Goal: Task Accomplishment & Management: Complete application form

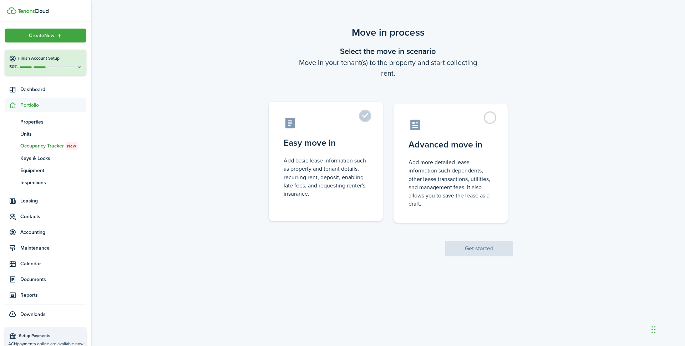
click at [362, 115] on label "Easy move in Add basic lease information such as property and tenant details, r…" at bounding box center [326, 161] width 114 height 119
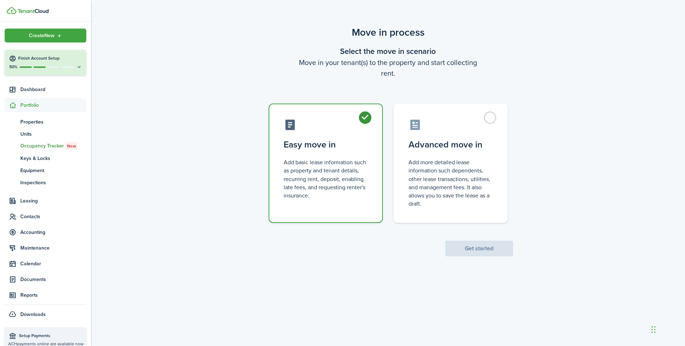
radio input "true"
click at [469, 250] on button "Get started" at bounding box center [479, 248] width 68 height 16
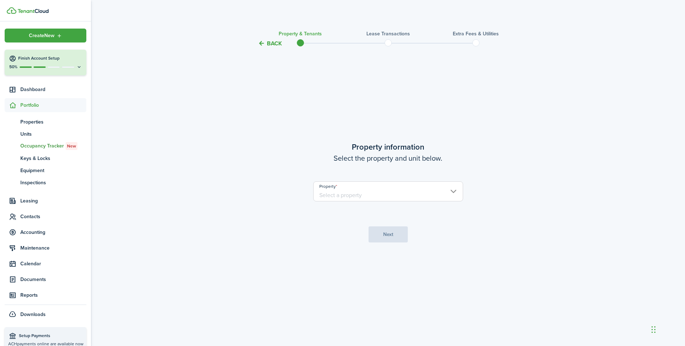
click at [453, 191] on input "Property" at bounding box center [388, 191] width 150 height 20
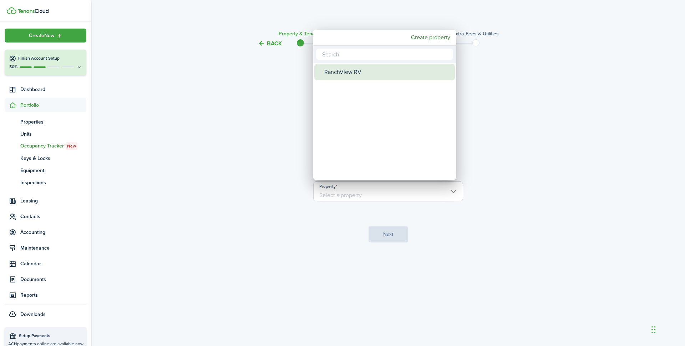
click at [360, 66] on div "RanchView RV" at bounding box center [387, 72] width 126 height 16
type input "RanchView RV"
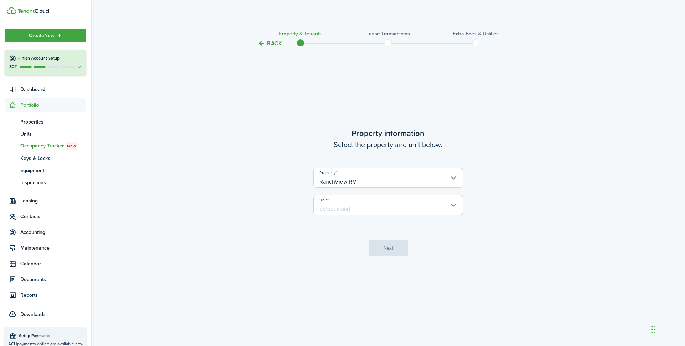
click at [453, 202] on input "Unit" at bounding box center [388, 205] width 150 height 20
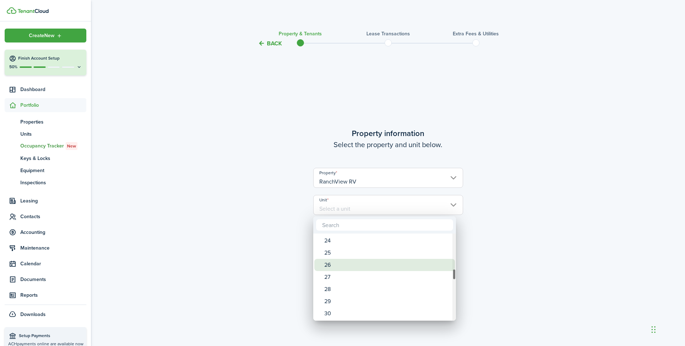
click at [343, 264] on div "26" at bounding box center [387, 265] width 126 height 12
type input "26"
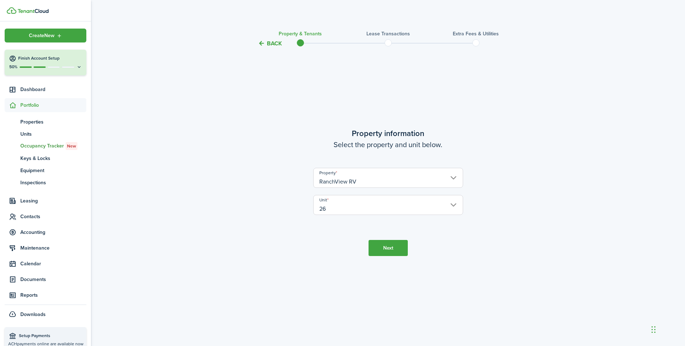
click at [389, 247] on button "Next" at bounding box center [388, 248] width 39 height 16
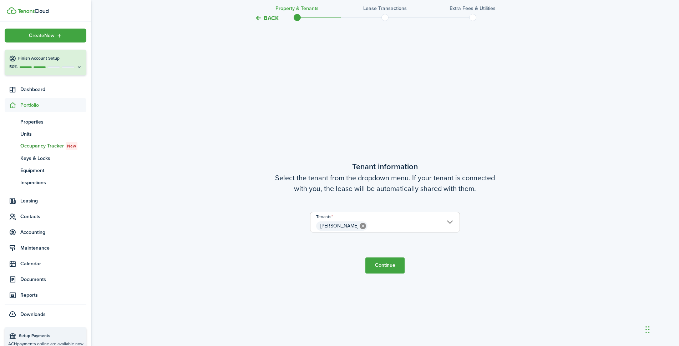
scroll to position [298, 0]
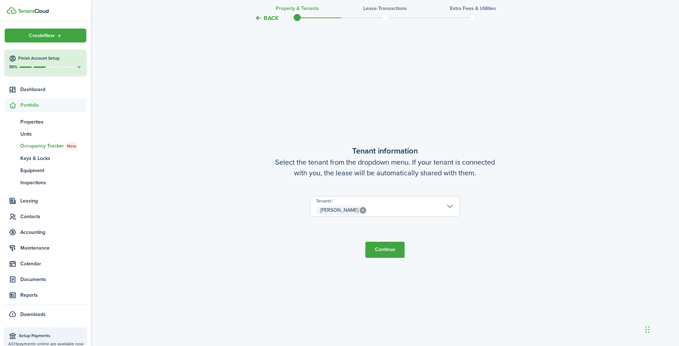
click at [388, 251] on button "Continue" at bounding box center [384, 250] width 39 height 16
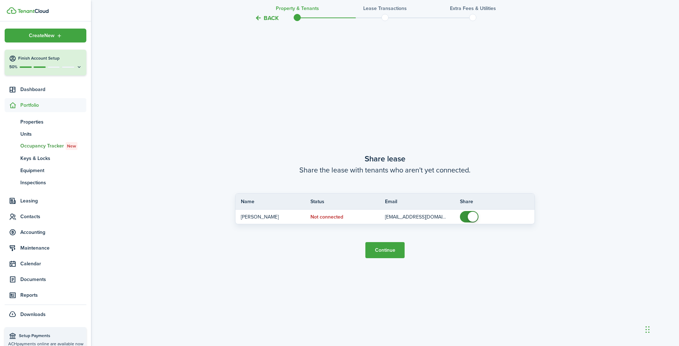
scroll to position [644, 0]
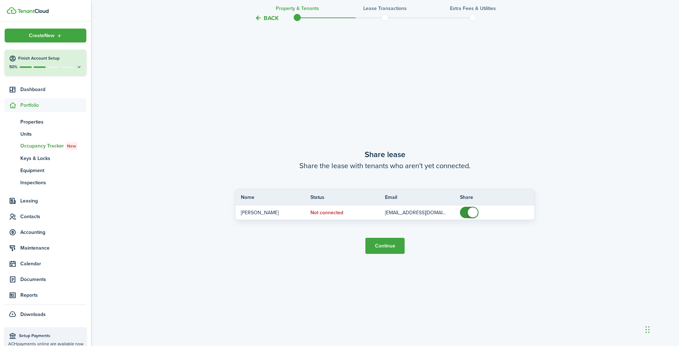
click at [388, 241] on button "Continue" at bounding box center [384, 246] width 39 height 16
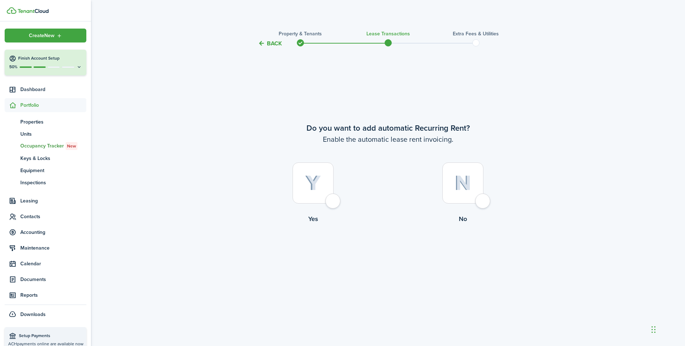
click at [333, 203] on div at bounding box center [313, 182] width 41 height 41
radio input "true"
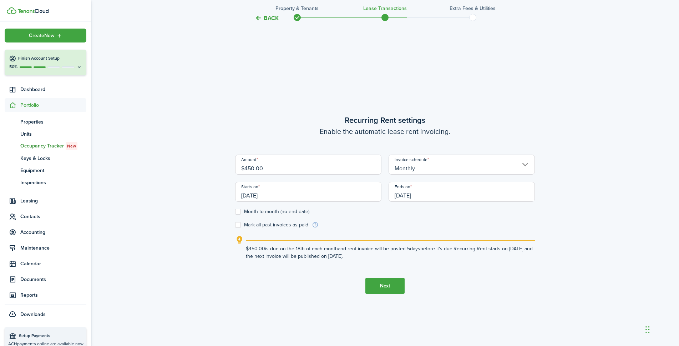
scroll to position [298, 0]
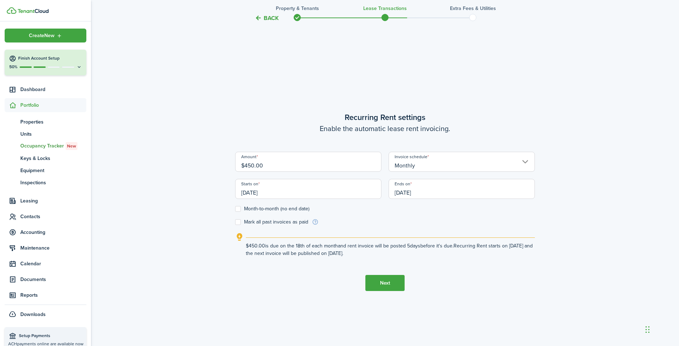
click at [237, 208] on label "Month-to-month (no end date)" at bounding box center [272, 209] width 74 height 6
click at [235, 209] on input "Month-to-month (no end date)" at bounding box center [235, 209] width 0 height 0
checkbox input "true"
click at [323, 194] on input "[DATE]" at bounding box center [308, 189] width 146 height 20
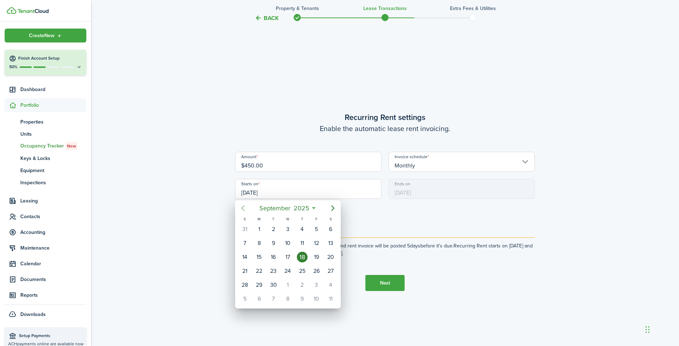
click at [245, 206] on icon "Previous page" at bounding box center [243, 208] width 9 height 9
click at [331, 258] on div "16" at bounding box center [330, 257] width 11 height 11
type input "[DATE]"
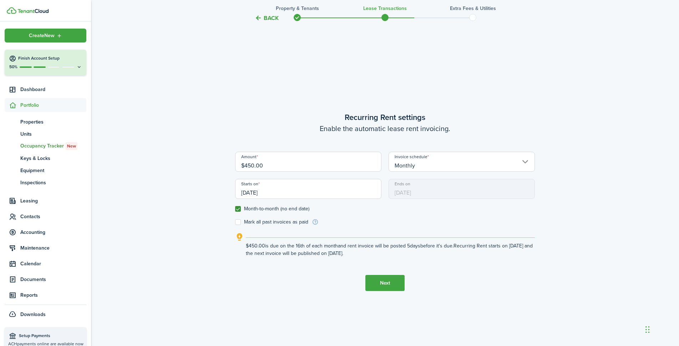
click at [394, 285] on button "Next" at bounding box center [384, 283] width 39 height 16
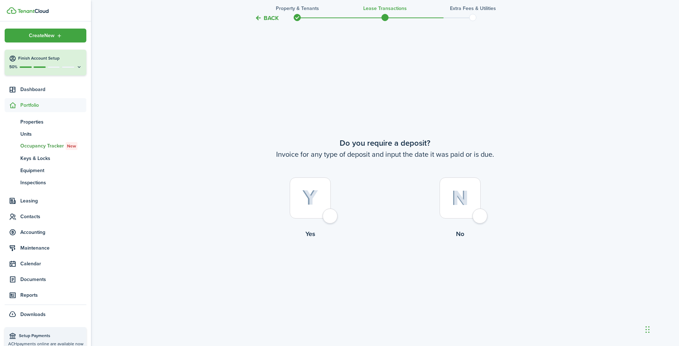
scroll to position [644, 0]
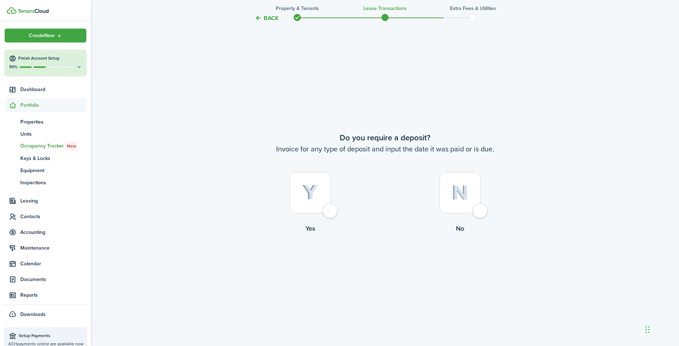
click at [480, 207] on div at bounding box center [460, 192] width 41 height 41
radio input "true"
click at [382, 262] on button "Continue" at bounding box center [384, 262] width 39 height 16
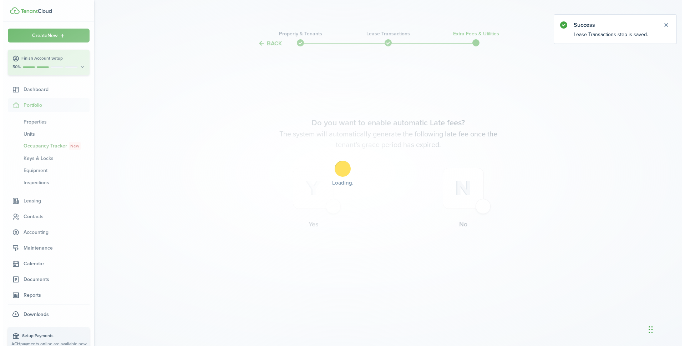
scroll to position [0, 0]
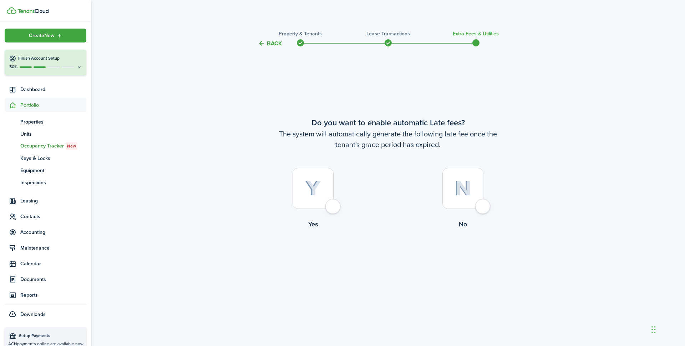
click at [477, 207] on div at bounding box center [462, 188] width 41 height 41
radio input "true"
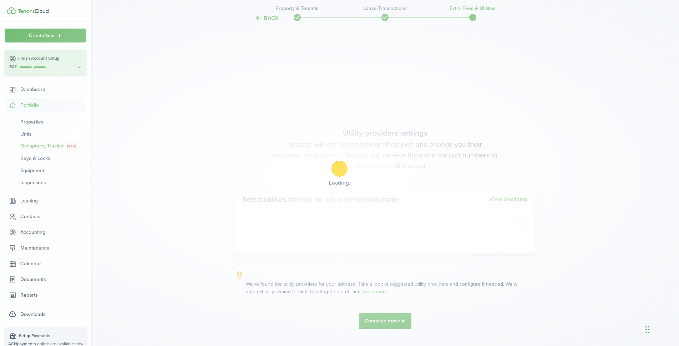
scroll to position [298, 0]
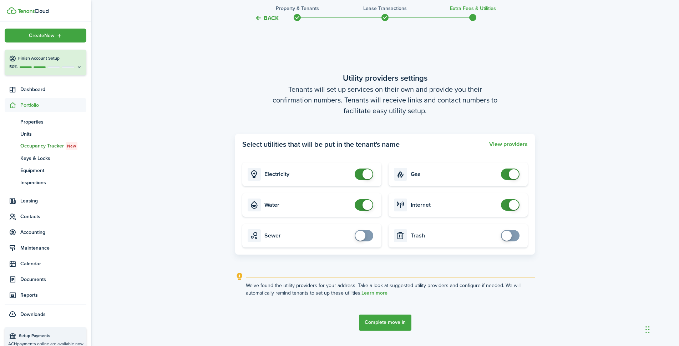
click at [386, 319] on button "Complete move in" at bounding box center [385, 322] width 52 height 16
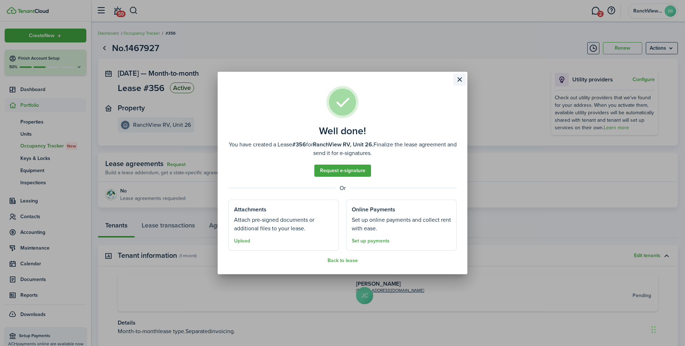
click at [459, 78] on button "Close modal" at bounding box center [459, 79] width 12 height 12
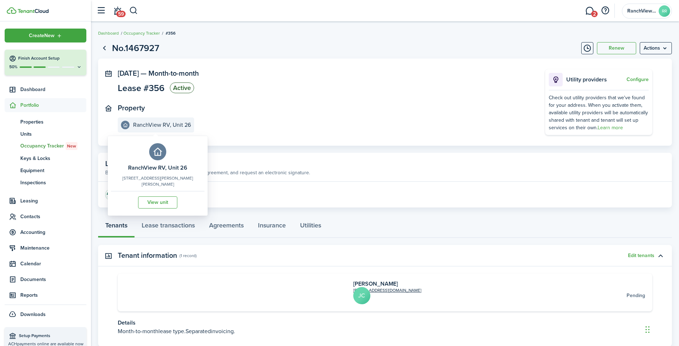
click at [176, 127] on e-details-info-title "RanchView RV, Unit 26" at bounding box center [162, 125] width 58 height 6
click at [155, 201] on link "View unit" at bounding box center [157, 202] width 39 height 12
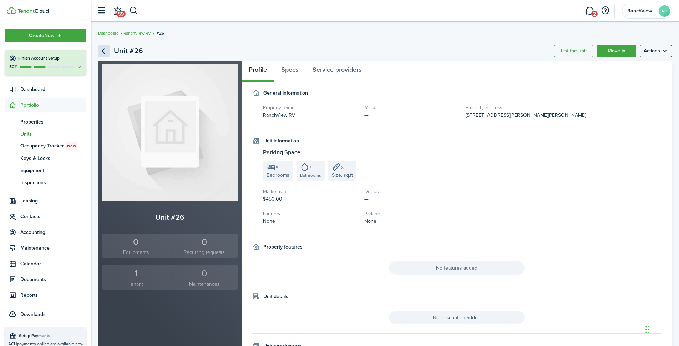
click at [105, 53] on link "Back" at bounding box center [104, 51] width 12 height 12
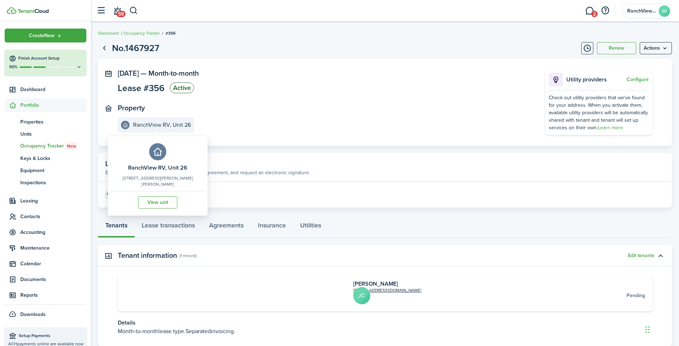
click at [162, 125] on e-details-info-title "RanchView RV, Unit 26" at bounding box center [162, 125] width 58 height 6
click at [188, 125] on e-details-info-title "RanchView RV, Unit 26" at bounding box center [162, 125] width 58 height 6
click at [157, 196] on link "View unit" at bounding box center [157, 202] width 39 height 12
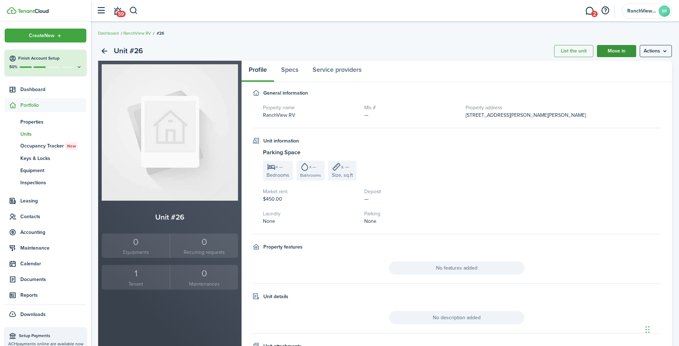
click at [614, 45] on div "Unit #26 List the unit Move in Actions" at bounding box center [385, 50] width 574 height 19
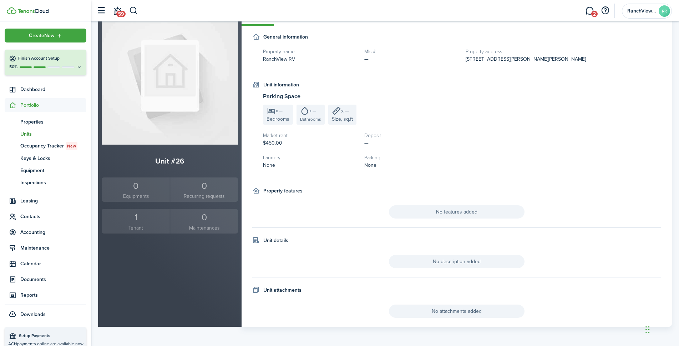
scroll to position [56, 0]
click at [182, 156] on h2 "Unit #26" at bounding box center [170, 160] width 136 height 11
click at [149, 222] on div "1" at bounding box center [135, 217] width 65 height 14
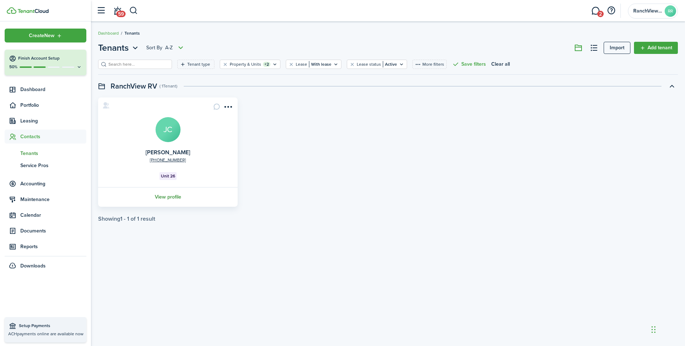
click at [157, 194] on link "View profile" at bounding box center [168, 197] width 142 height 20
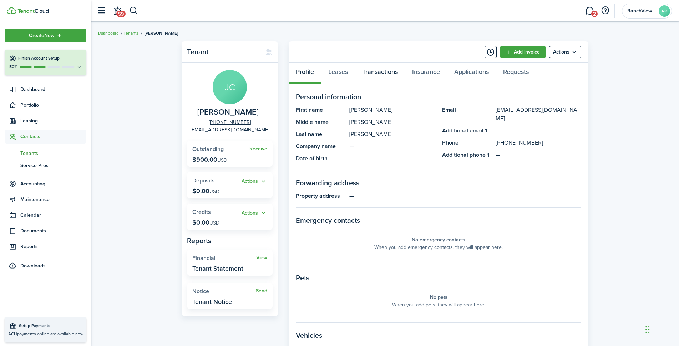
click at [383, 70] on link "Transactions" at bounding box center [380, 73] width 50 height 21
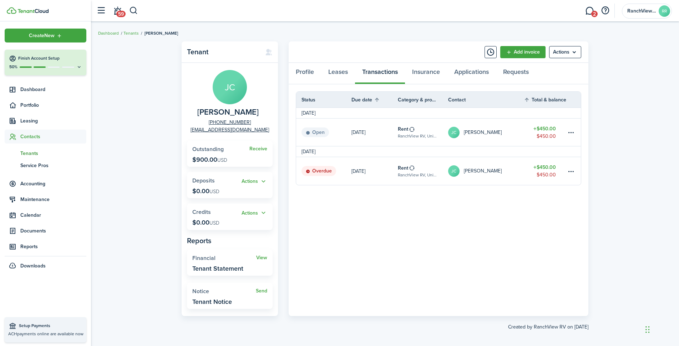
click at [549, 165] on table-amount-title "$450.00" at bounding box center [544, 166] width 22 height 7
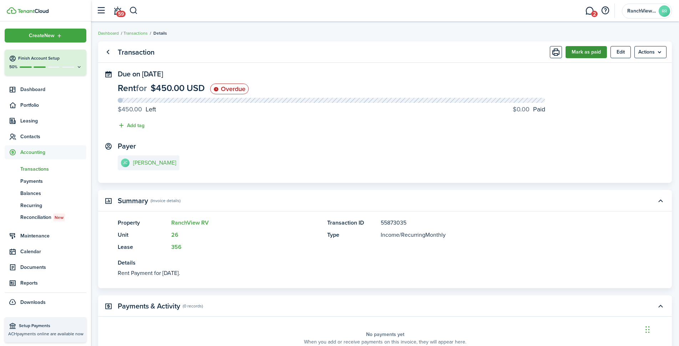
click at [579, 52] on button "Mark as paid" at bounding box center [586, 52] width 41 height 12
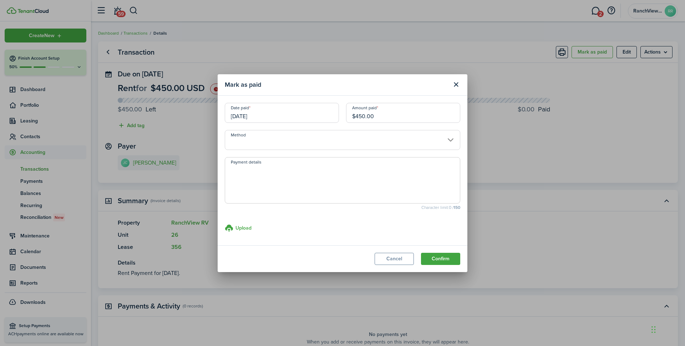
click at [451, 137] on input "Method" at bounding box center [342, 140] width 235 height 20
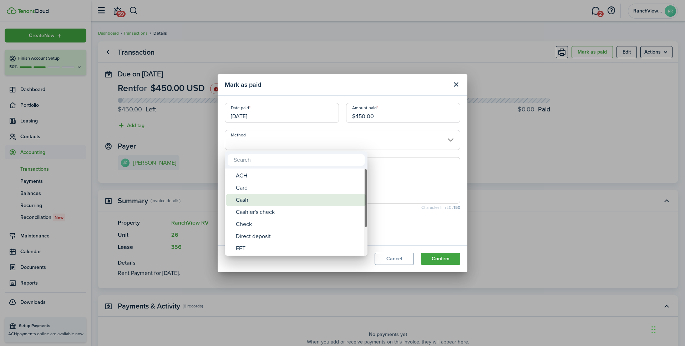
click at [242, 204] on div "Cash" at bounding box center [299, 200] width 126 height 12
type input "Cash"
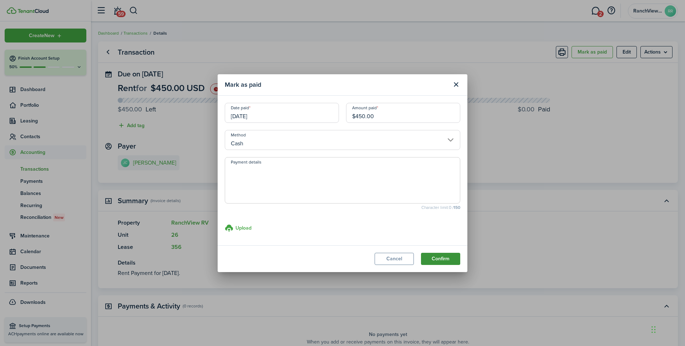
click at [445, 260] on button "Confirm" at bounding box center [440, 259] width 39 height 12
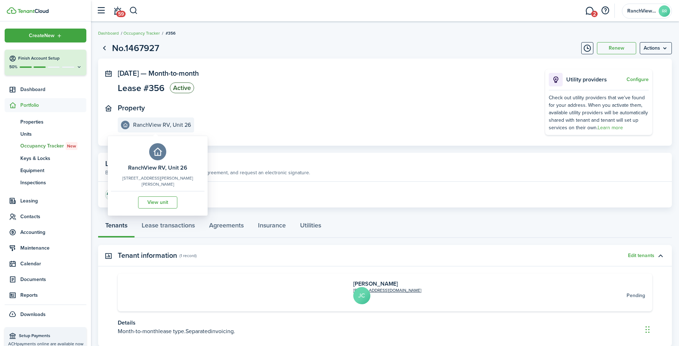
click at [157, 122] on e-details-info-title "RanchView RV, Unit 26" at bounding box center [162, 125] width 58 height 6
click at [153, 127] on e-details-info-title "RanchView RV, Unit 26" at bounding box center [162, 125] width 58 height 6
click at [146, 196] on link "View unit" at bounding box center [157, 202] width 39 height 12
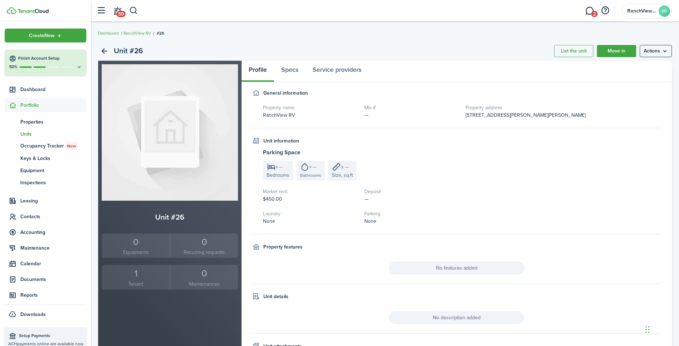
click at [136, 278] on div "1" at bounding box center [135, 274] width 65 height 14
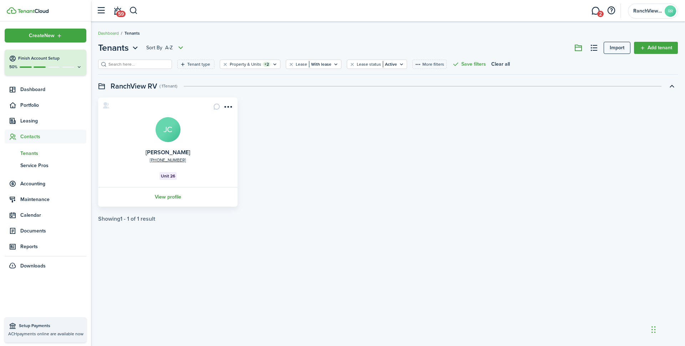
click at [177, 194] on link "View profile" at bounding box center [168, 197] width 142 height 20
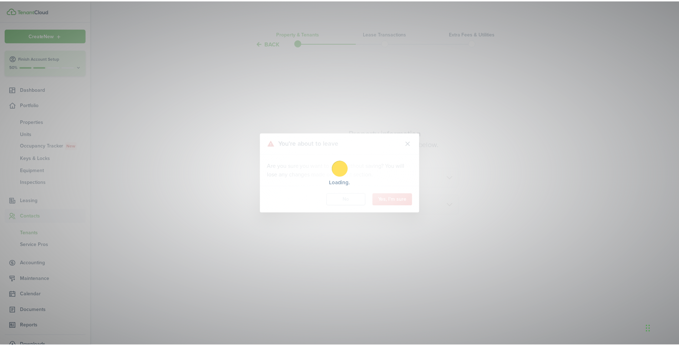
scroll to position [644, 0]
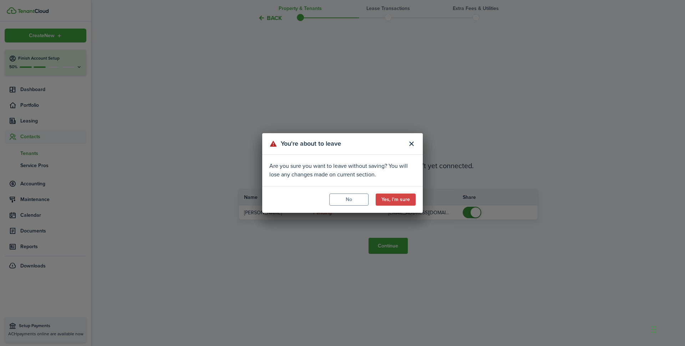
click at [213, 276] on div "You're about to leave Are you sure you want to leave without saving? You will l…" at bounding box center [342, 173] width 685 height 346
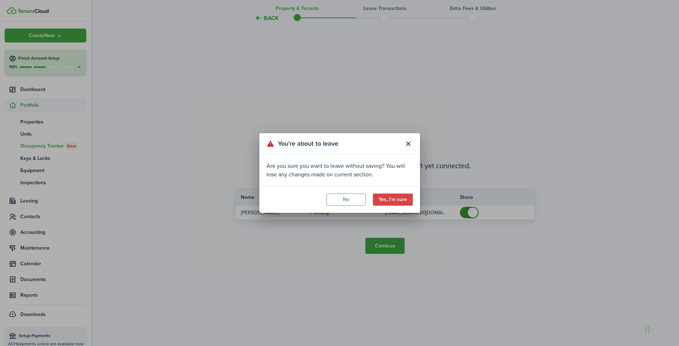
click at [385, 246] on div "You're about to leave Are you sure you want to leave without saving? You will l…" at bounding box center [339, 173] width 679 height 346
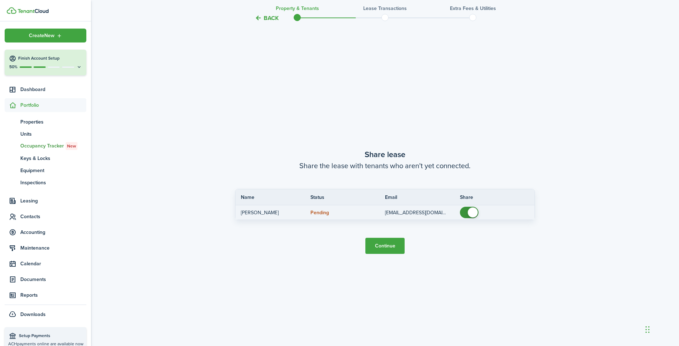
click at [323, 212] on status "Pending" at bounding box center [319, 213] width 19 height 6
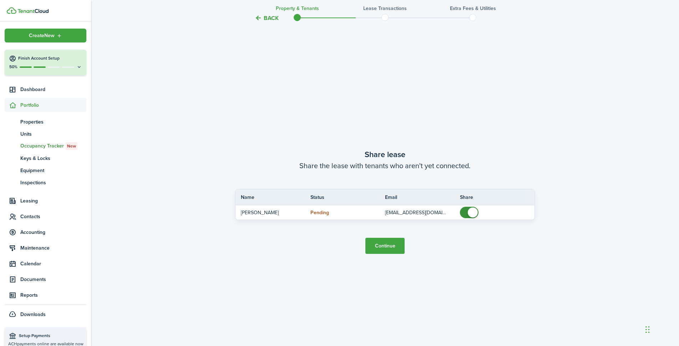
click at [382, 253] on button "Continue" at bounding box center [384, 246] width 39 height 16
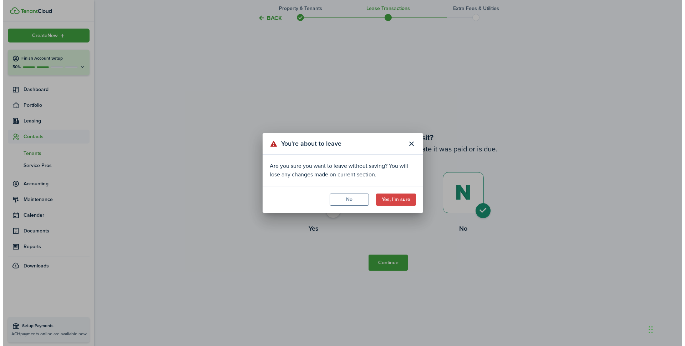
scroll to position [45, 0]
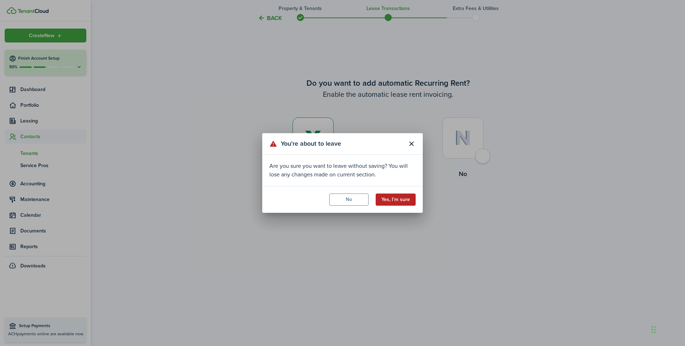
click at [390, 196] on button "Yes, I'm sure" at bounding box center [396, 199] width 40 height 12
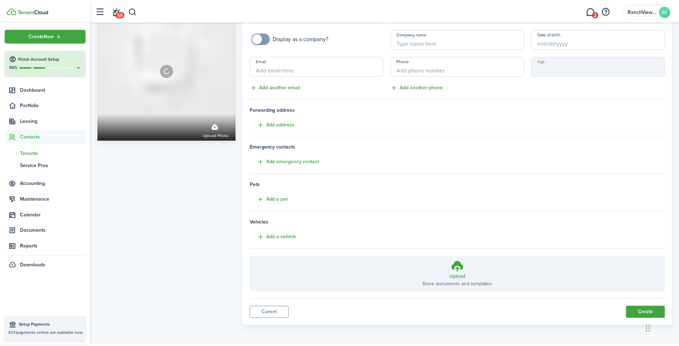
scroll to position [0, 0]
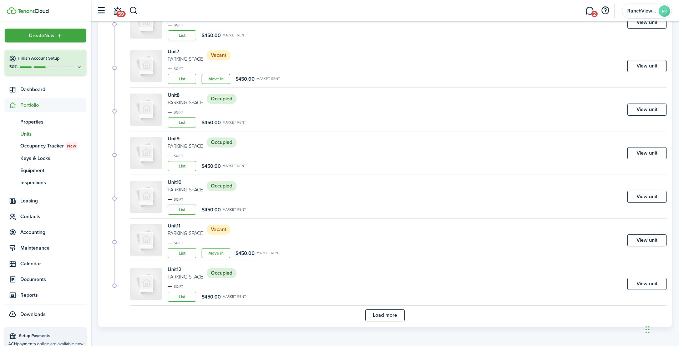
scroll to position [338, 0]
click at [377, 314] on button "Load more" at bounding box center [384, 315] width 39 height 12
click at [375, 319] on button "Load more" at bounding box center [384, 315] width 39 height 12
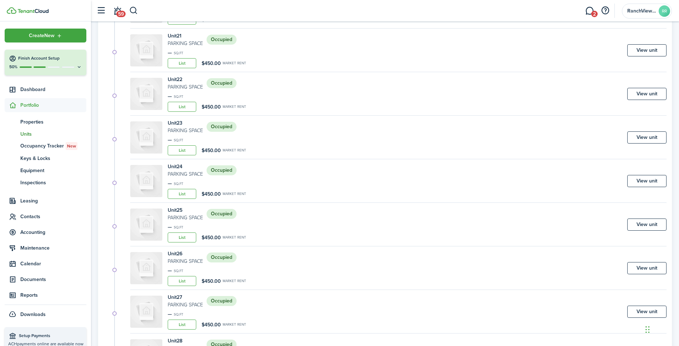
scroll to position [964, 0]
click at [646, 264] on link "View unit" at bounding box center [646, 267] width 39 height 12
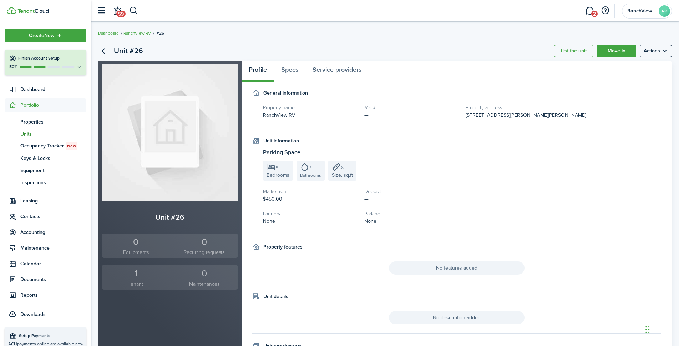
drag, startPoint x: 152, startPoint y: 268, endPoint x: 152, endPoint y: 263, distance: 4.3
click at [152, 268] on div "1" at bounding box center [135, 274] width 65 height 14
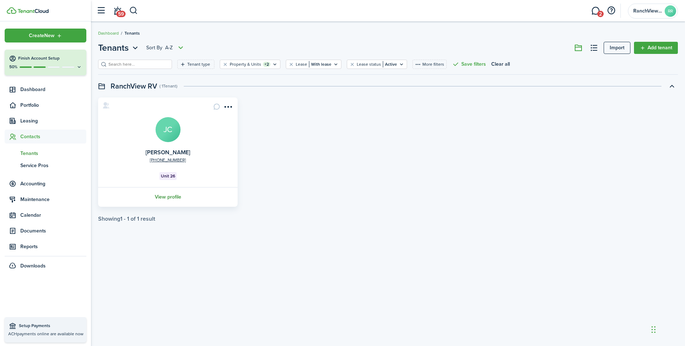
click at [168, 194] on link "View profile" at bounding box center [168, 197] width 142 height 20
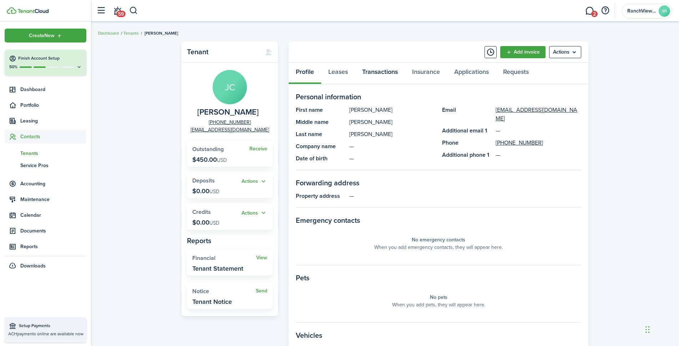
click at [392, 71] on link "Transactions" at bounding box center [380, 73] width 50 height 21
